Goal: Task Accomplishment & Management: Manage account settings

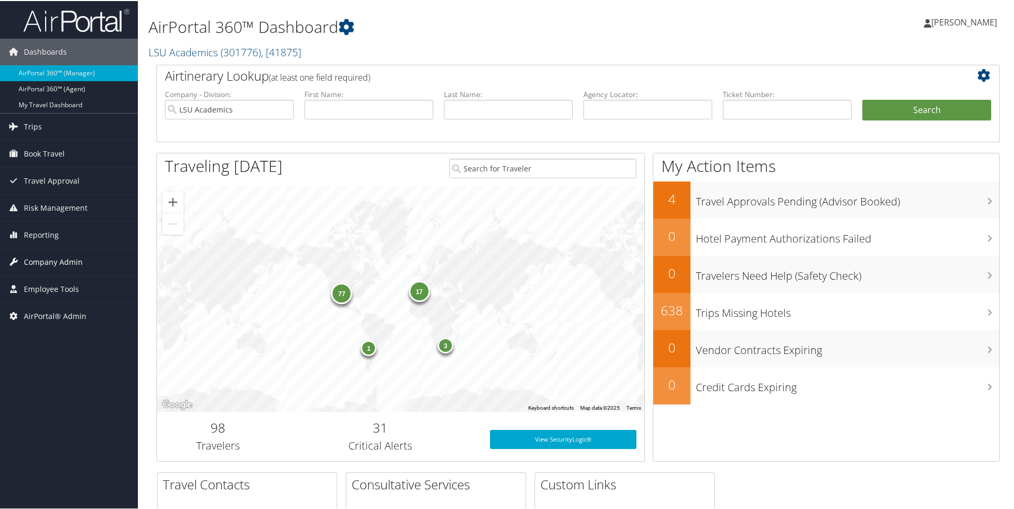
click at [56, 257] on span "Company Admin" at bounding box center [53, 261] width 59 height 27
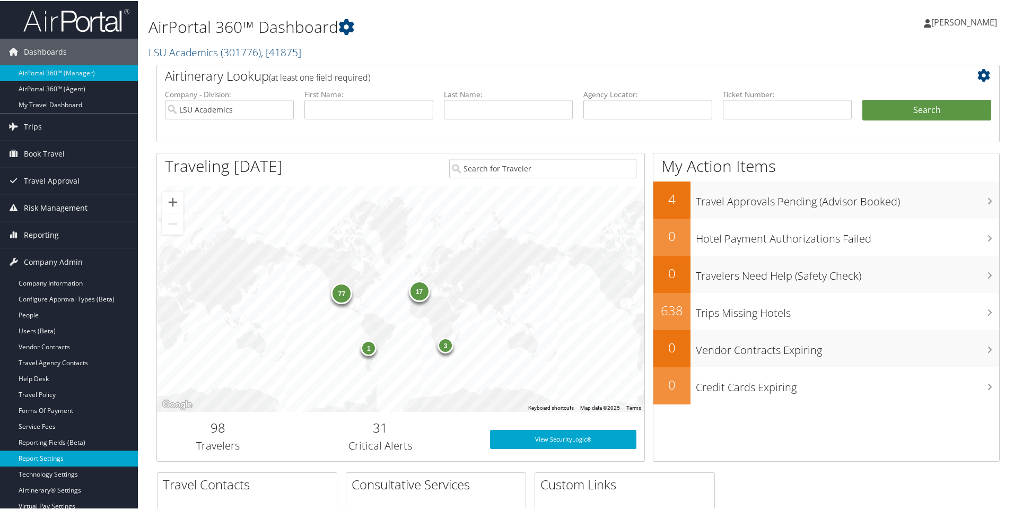
click at [44, 462] on link "Report Settings" at bounding box center [69, 457] width 138 height 16
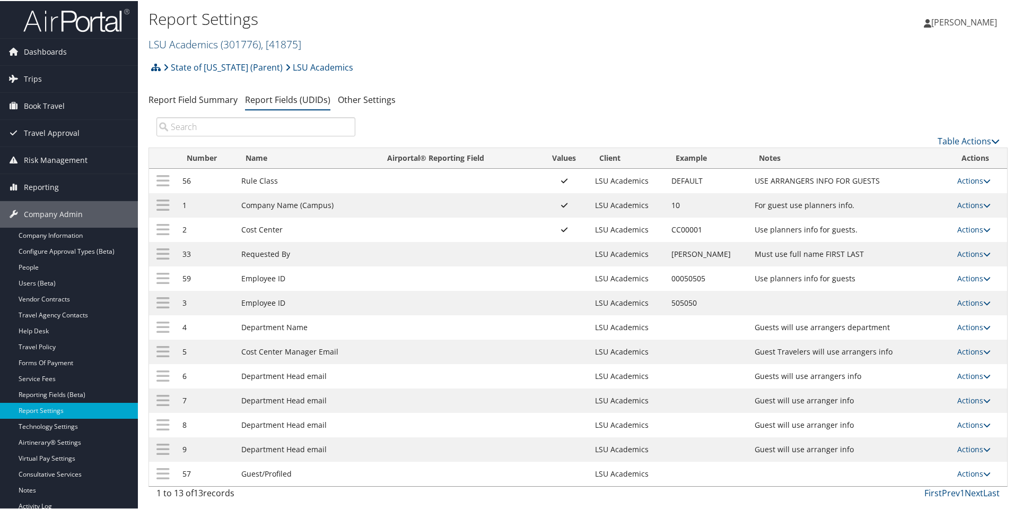
click at [214, 45] on link "LSU Academics ( 301776 ) , [ 41875 ]" at bounding box center [224, 43] width 153 height 14
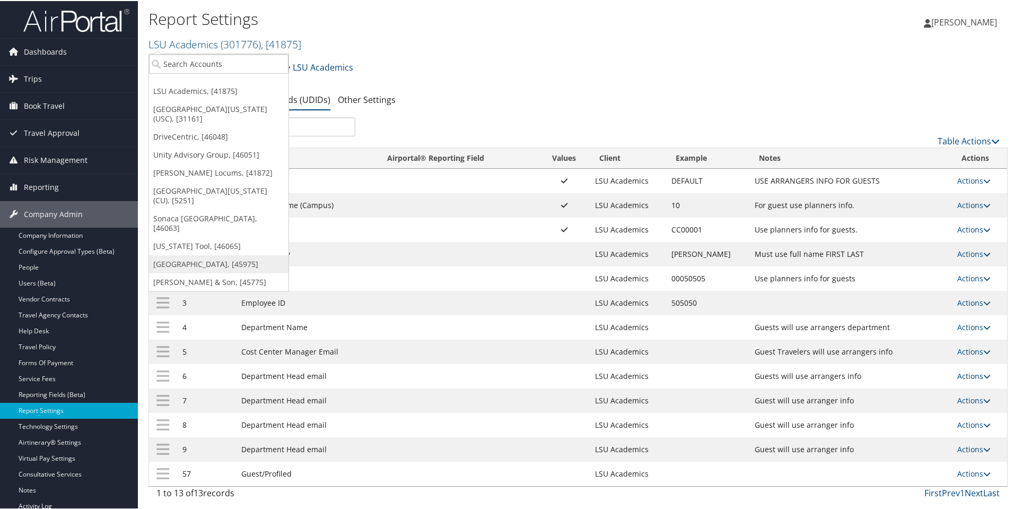
click at [174, 254] on link "[GEOGRAPHIC_DATA], [45975]" at bounding box center [218, 263] width 139 height 18
